Goal: Communication & Community: Answer question/provide support

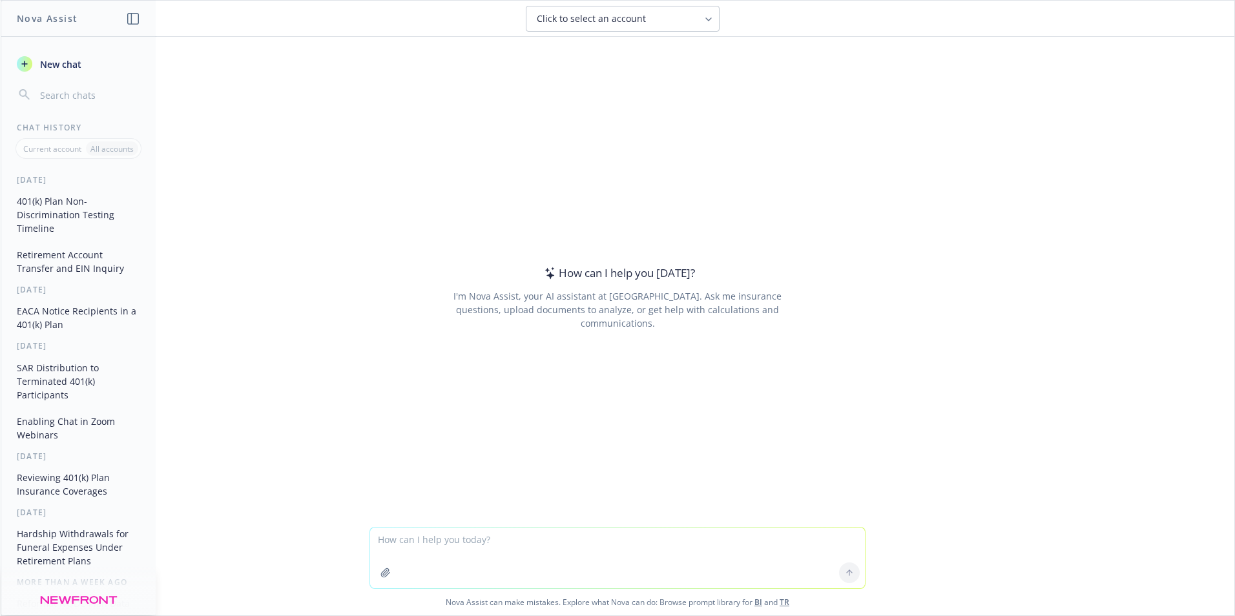
click at [418, 539] on textarea at bounding box center [617, 558] width 495 height 61
type textarea "W"
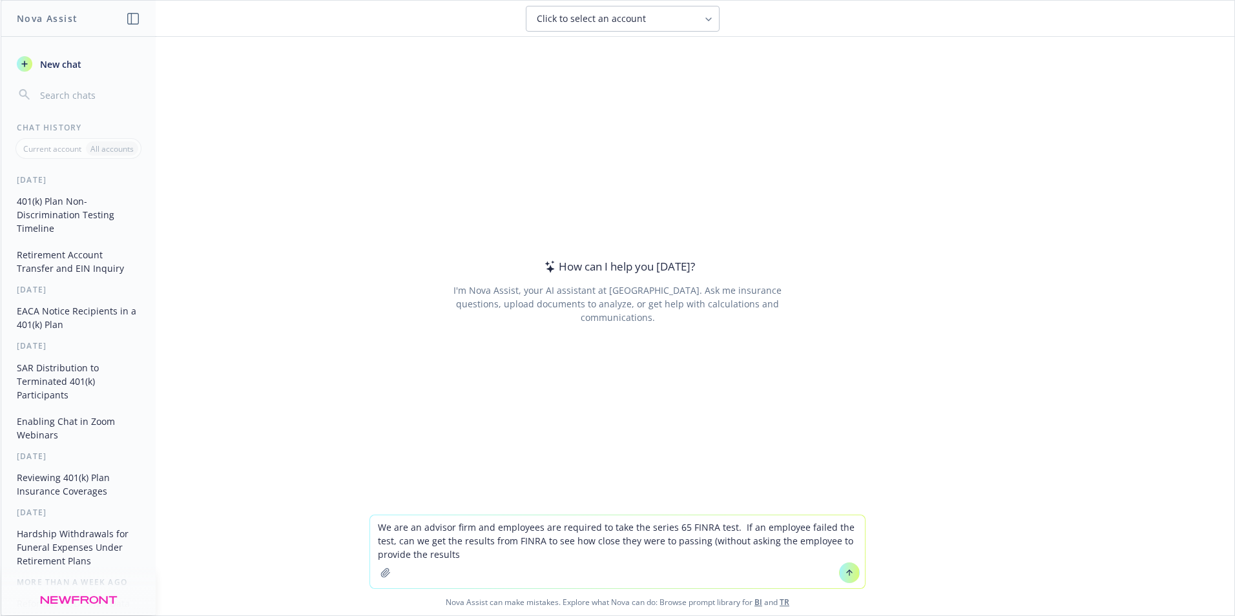
type textarea "We are an advisor firm and employees are required to take the series 65 FINRA t…"
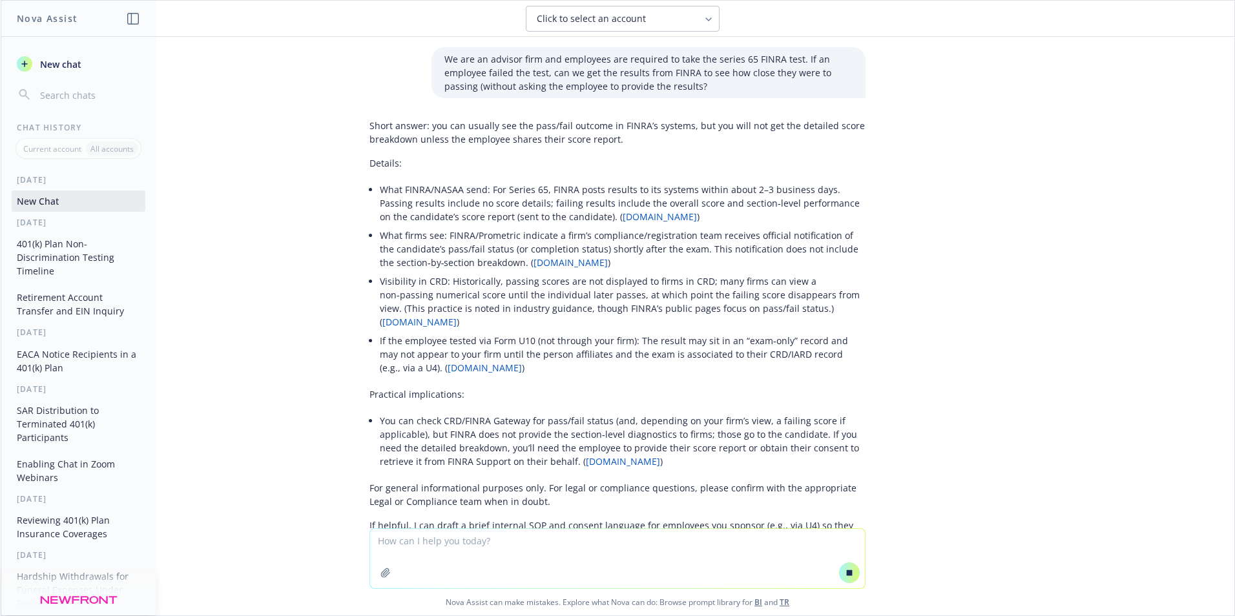
scroll to position [63, 0]
